Goal: Book appointment/travel/reservation

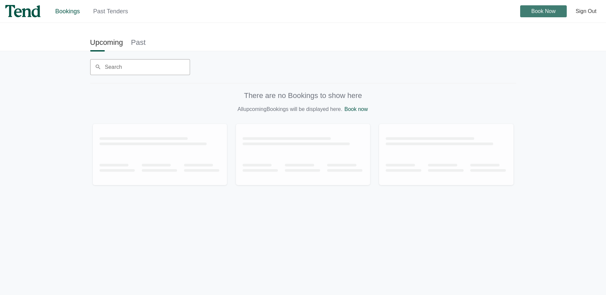
click at [548, 11] on span "Book Now" at bounding box center [543, 11] width 24 height 0
